Goal: Find contact information: Find contact information

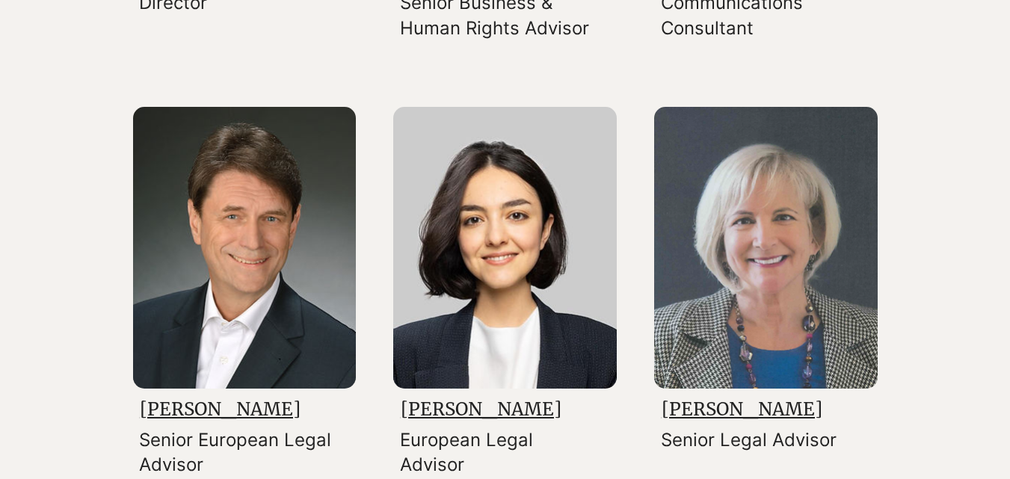
scroll to position [661, 0]
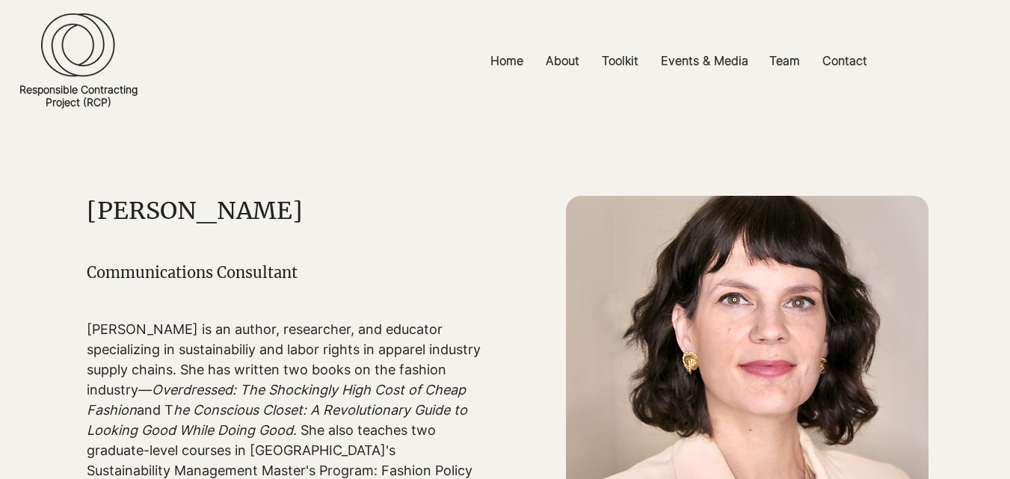
drag, startPoint x: 310, startPoint y: 215, endPoint x: 85, endPoint y: 204, distance: 225.3
click at [85, 204] on section "Elizabeth L. Cline Communications Consultant Elizabeth L. Cline is an author, r…" at bounding box center [505, 364] width 1010 height 487
copy section "Elizabeth L. Cline"
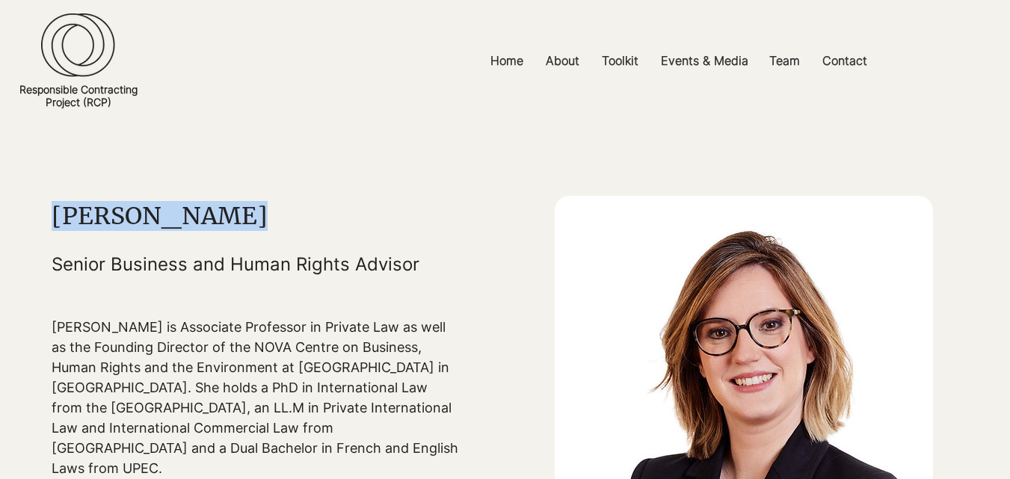
drag, startPoint x: 231, startPoint y: 215, endPoint x: 35, endPoint y: 223, distance: 196.0
copy section "[PERSON_NAME]​​​​"
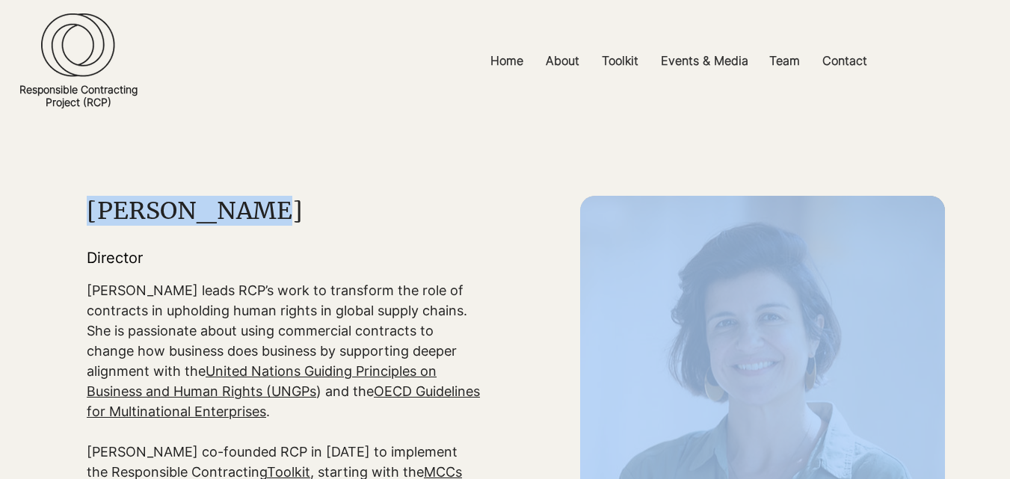
drag, startPoint x: 259, startPoint y: 218, endPoint x: 81, endPoint y: 190, distance: 180.1
copy section "Sarah Dadush"
